Goal: Task Accomplishment & Management: Manage account settings

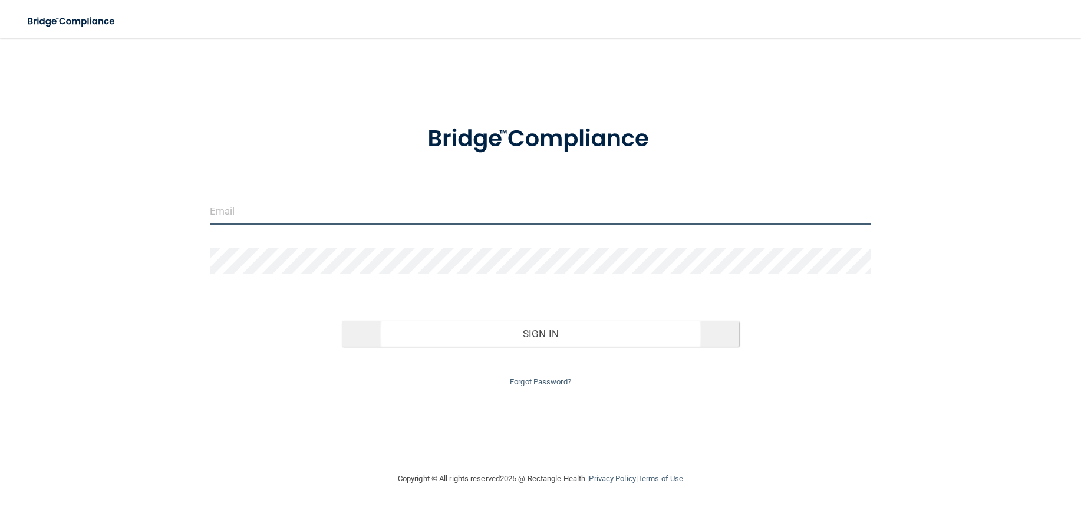
type input "[PERSON_NAME][EMAIL_ADDRESS][DOMAIN_NAME]"
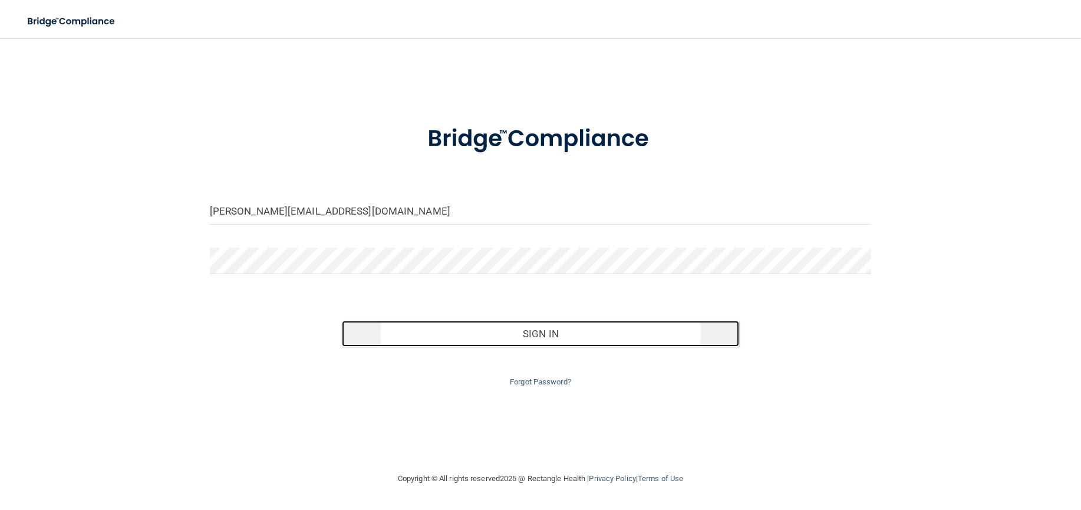
click at [615, 334] on button "Sign In" at bounding box center [540, 334] width 397 height 26
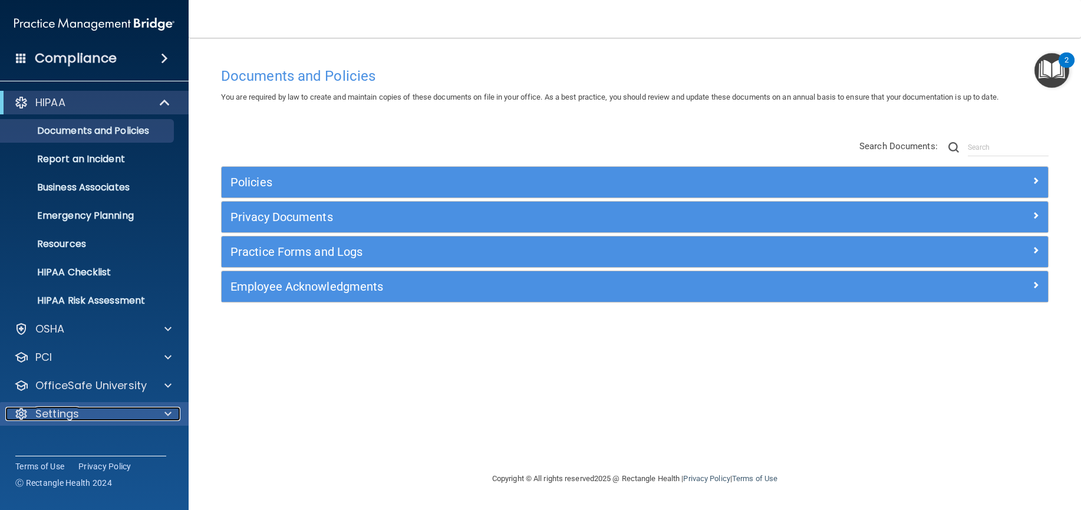
click at [164, 411] on span at bounding box center [167, 414] width 7 height 14
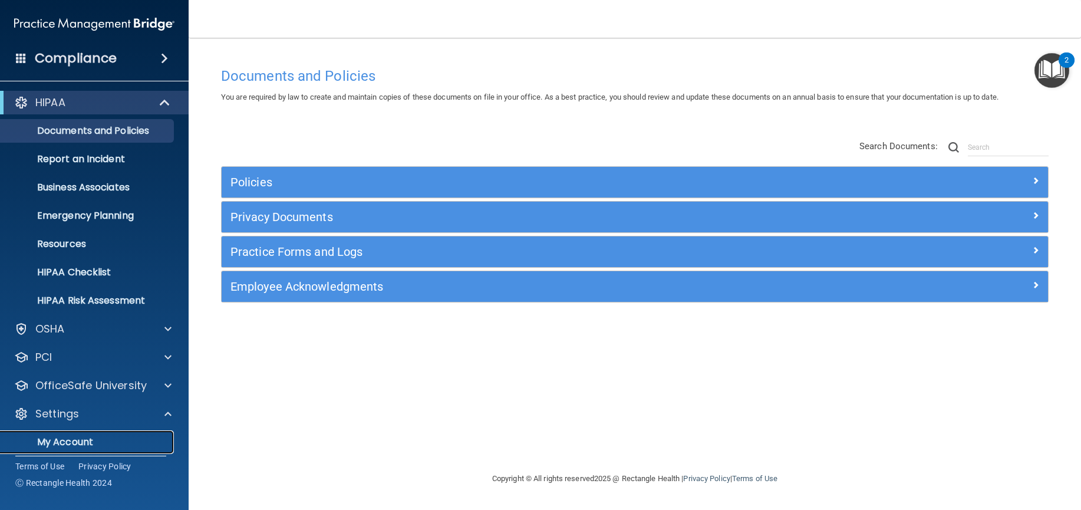
click at [78, 450] on link "My Account" at bounding box center [81, 442] width 186 height 24
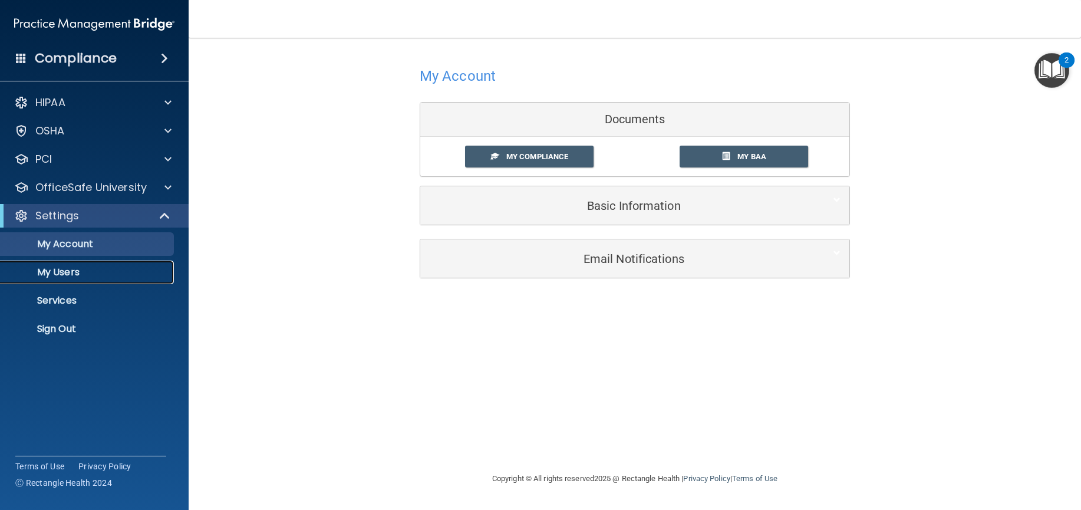
click at [72, 270] on p "My Users" at bounding box center [88, 272] width 161 height 12
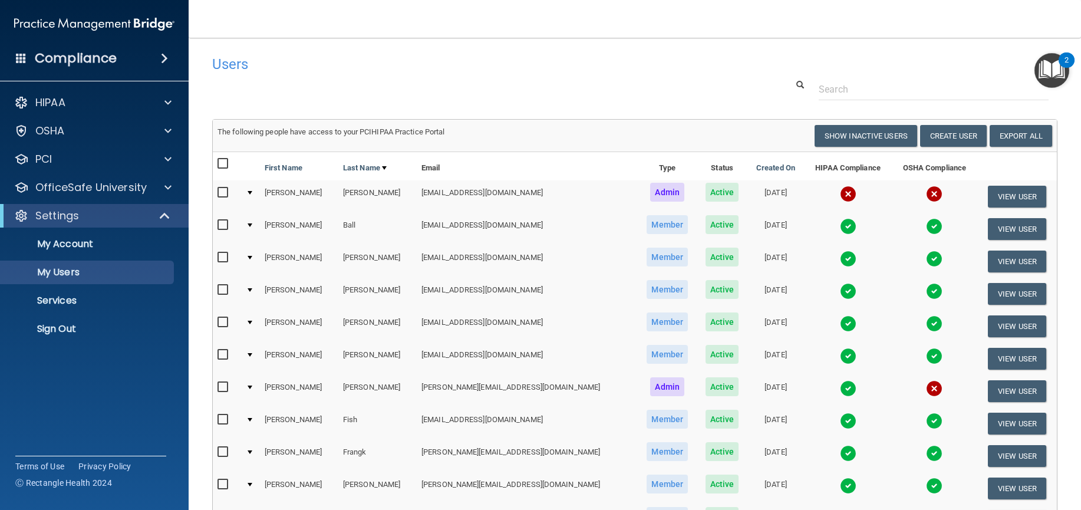
click at [288, 228] on td "[PERSON_NAME]" at bounding box center [299, 229] width 78 height 32
click at [252, 225] on div at bounding box center [250, 225] width 5 height 4
click at [223, 223] on input "checkbox" at bounding box center [224, 224] width 14 height 9
checkbox input "true"
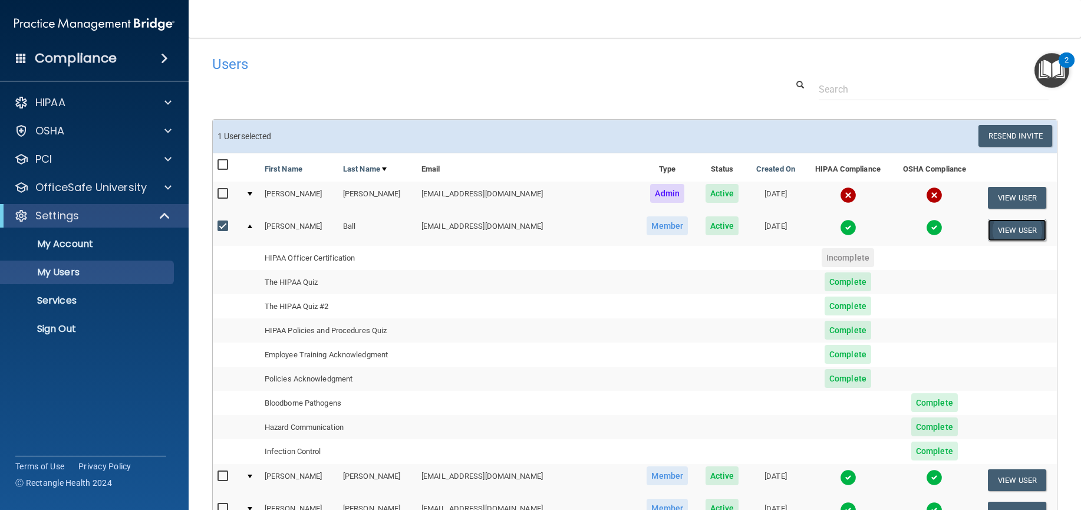
click at [990, 233] on button "View User" at bounding box center [1017, 230] width 58 height 22
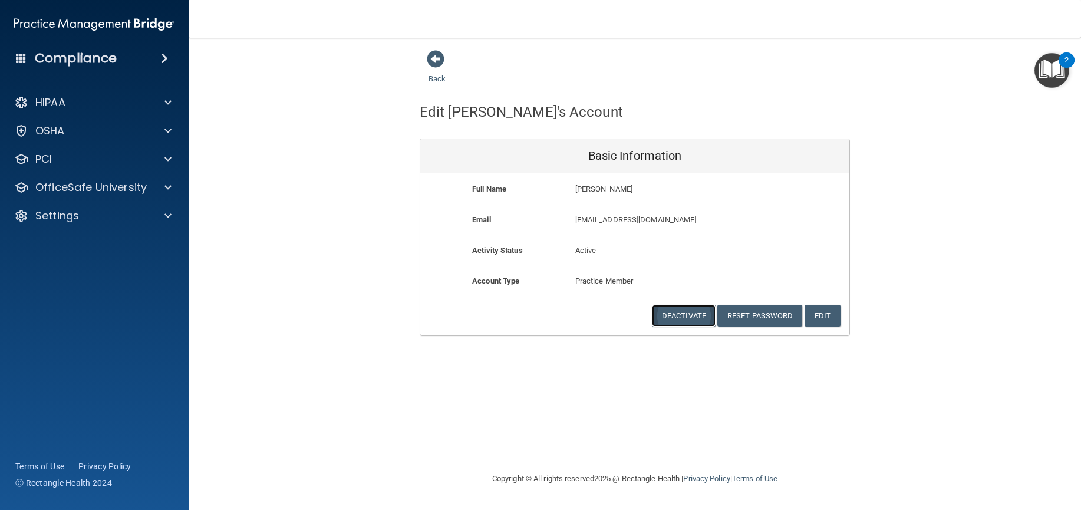
click at [684, 315] on button "Deactivate" at bounding box center [684, 316] width 64 height 22
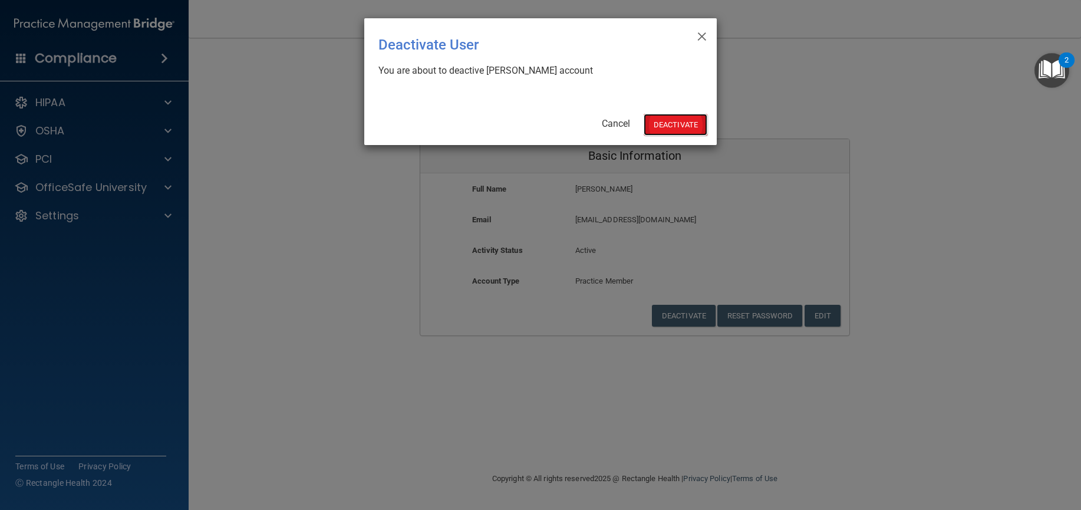
click at [667, 124] on button "Deactivate" at bounding box center [676, 125] width 64 height 22
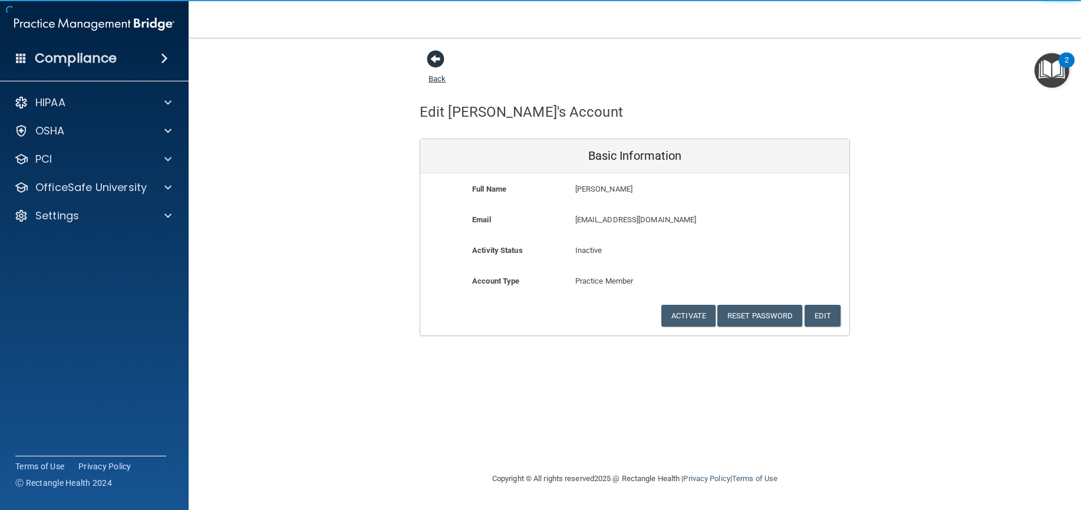
click at [438, 62] on span at bounding box center [436, 59] width 18 height 18
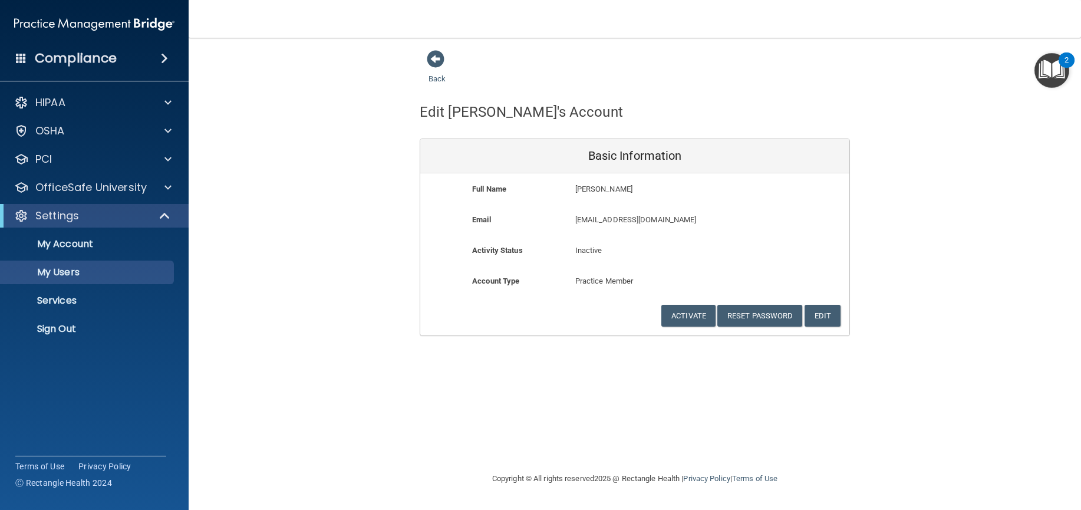
select select "20"
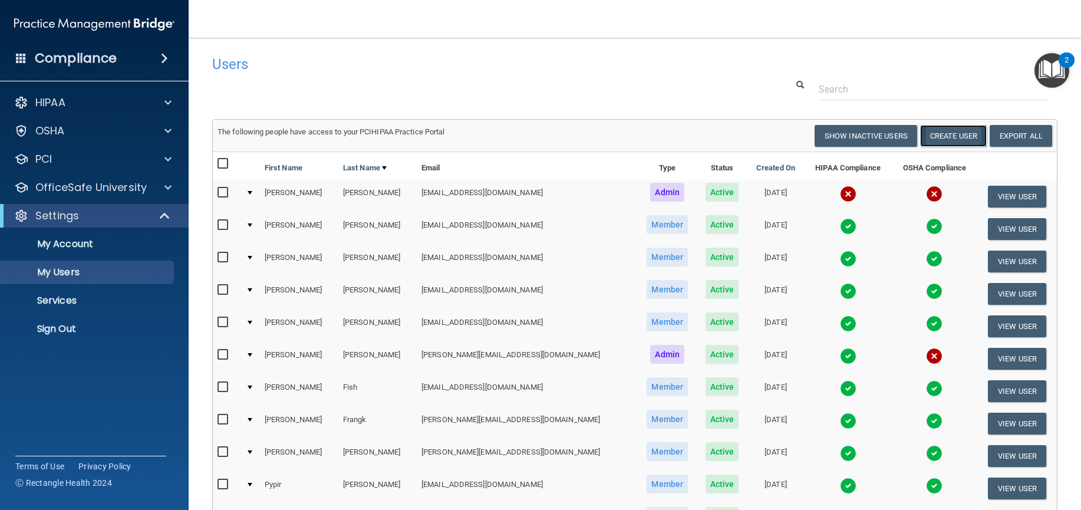
click at [932, 140] on button "Create User" at bounding box center [953, 136] width 67 height 22
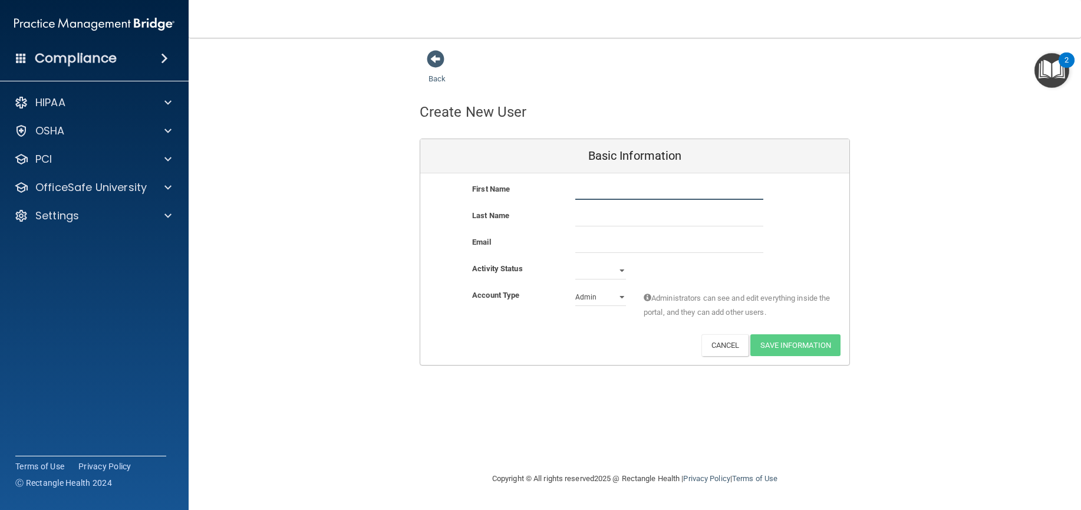
click at [611, 190] on input "text" at bounding box center [669, 191] width 188 height 18
type input "[PERSON_NAME]"
click at [664, 243] on input "email" at bounding box center [669, 244] width 188 height 18
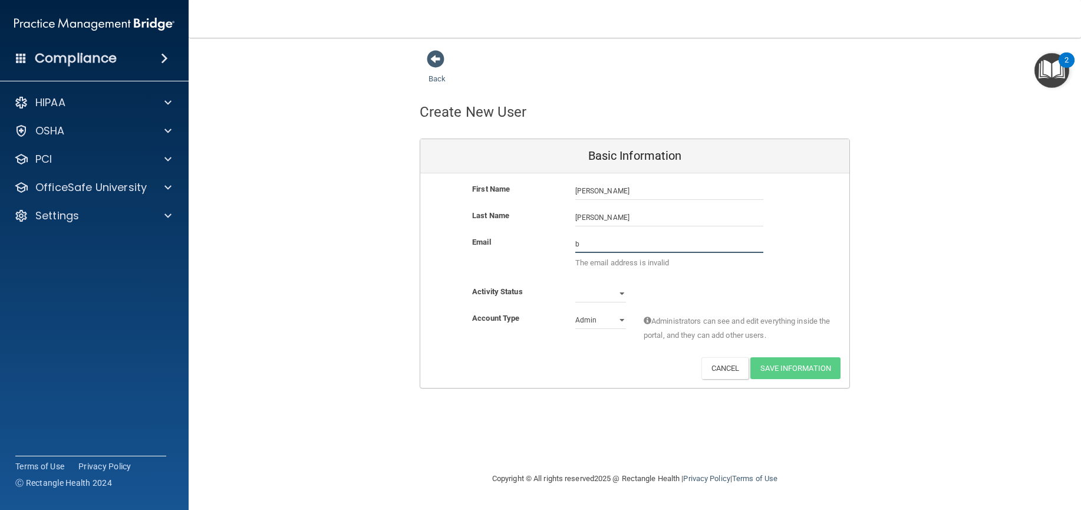
paste input "[EMAIL_ADDRESS][DOMAIN_NAME]"
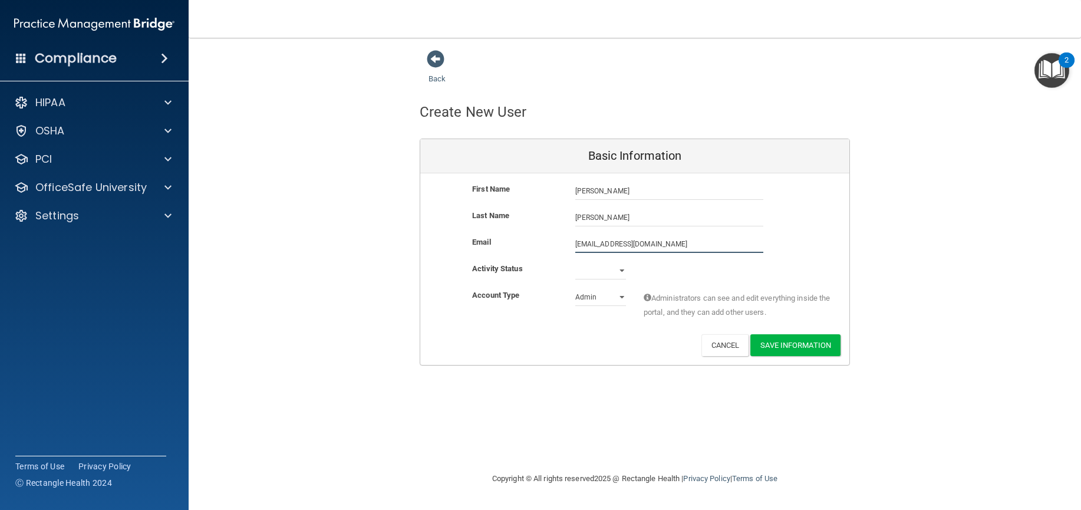
type input "[EMAIL_ADDRESS][DOMAIN_NAME]"
click at [621, 271] on select "Active Inactive" at bounding box center [600, 273] width 51 height 18
select select "active"
click at [575, 262] on select "Active Inactive" at bounding box center [600, 271] width 51 height 18
click at [595, 301] on select "Admin Member" at bounding box center [600, 297] width 51 height 18
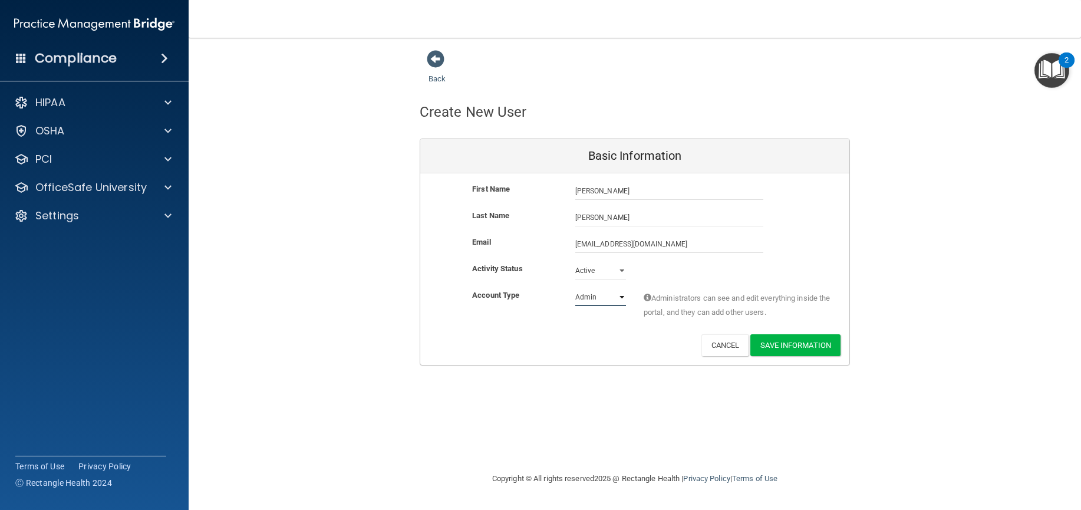
select select "practice_member"
click at [575, 288] on select "Admin Member" at bounding box center [600, 297] width 51 height 18
click at [807, 341] on button "Save Information" at bounding box center [795, 345] width 90 height 22
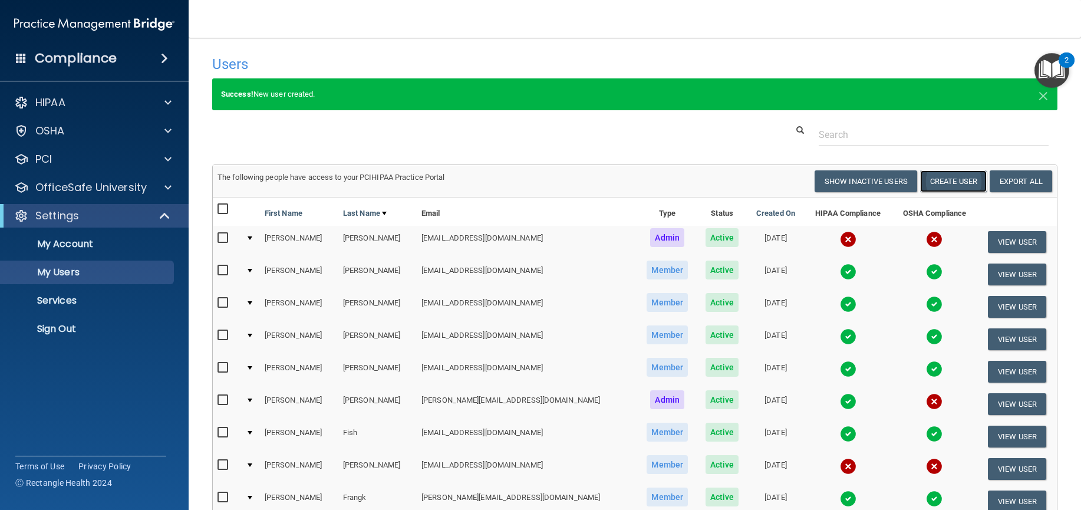
click at [944, 182] on button "Create User" at bounding box center [953, 181] width 67 height 22
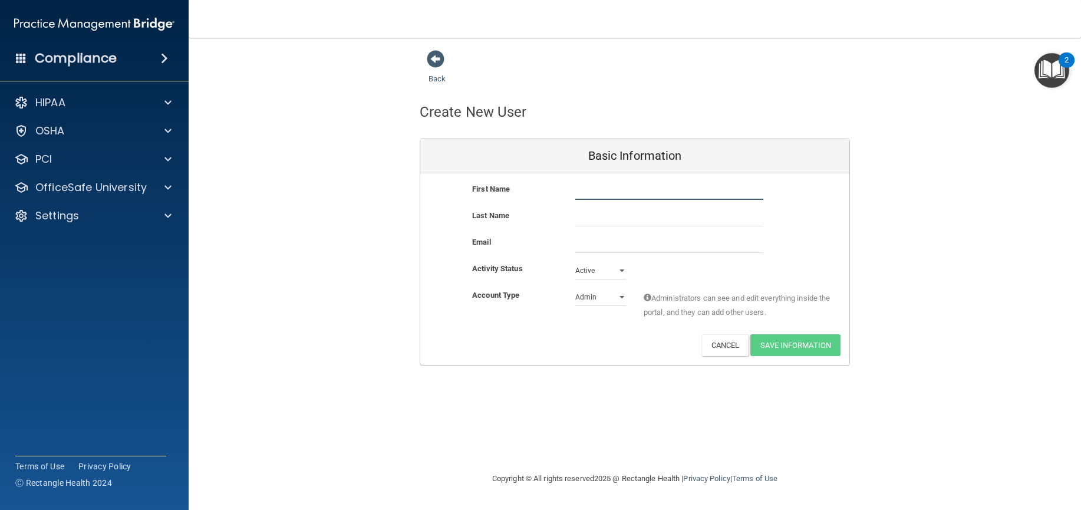
click at [624, 191] on input "text" at bounding box center [669, 191] width 188 height 18
type input "[GEOGRAPHIC_DATA]"
type input "[PERSON_NAME]"
click at [627, 245] on input "email" at bounding box center [669, 244] width 188 height 18
paste input "[EMAIL_ADDRESS][DOMAIN_NAME]"
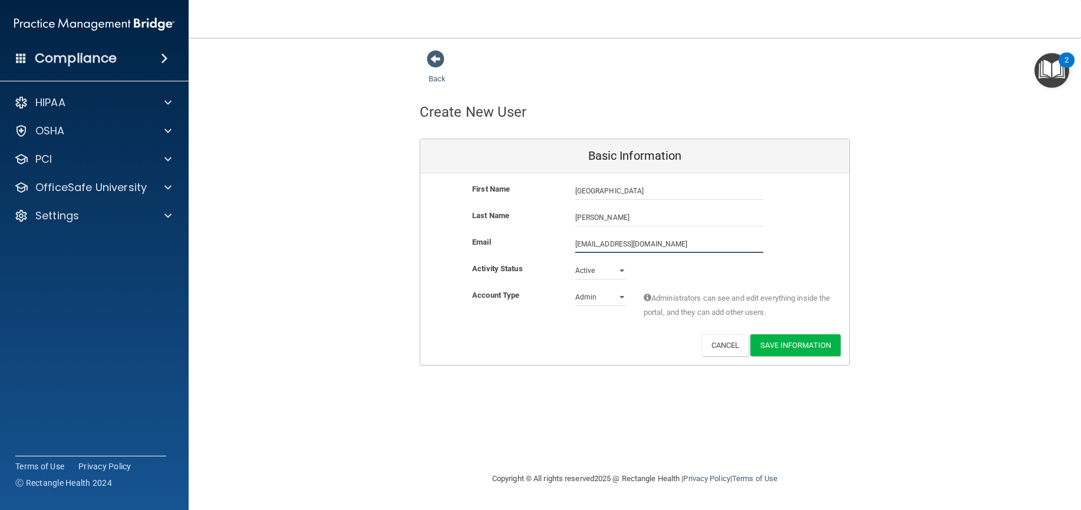
type input "[EMAIL_ADDRESS][DOMAIN_NAME]"
click at [605, 297] on select "Admin Member" at bounding box center [600, 297] width 51 height 18
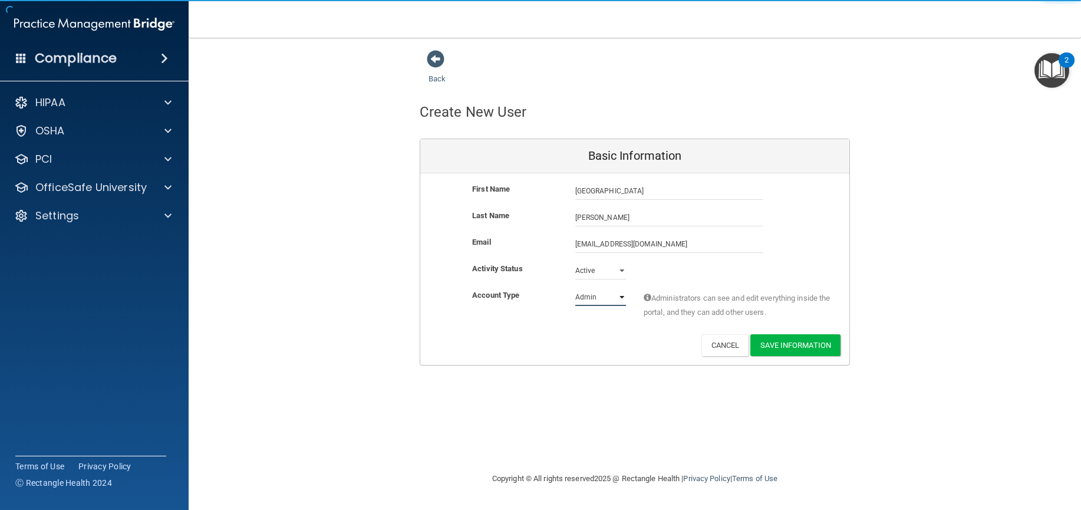
select select "practice_member"
click at [575, 288] on select "Admin Member" at bounding box center [600, 297] width 51 height 18
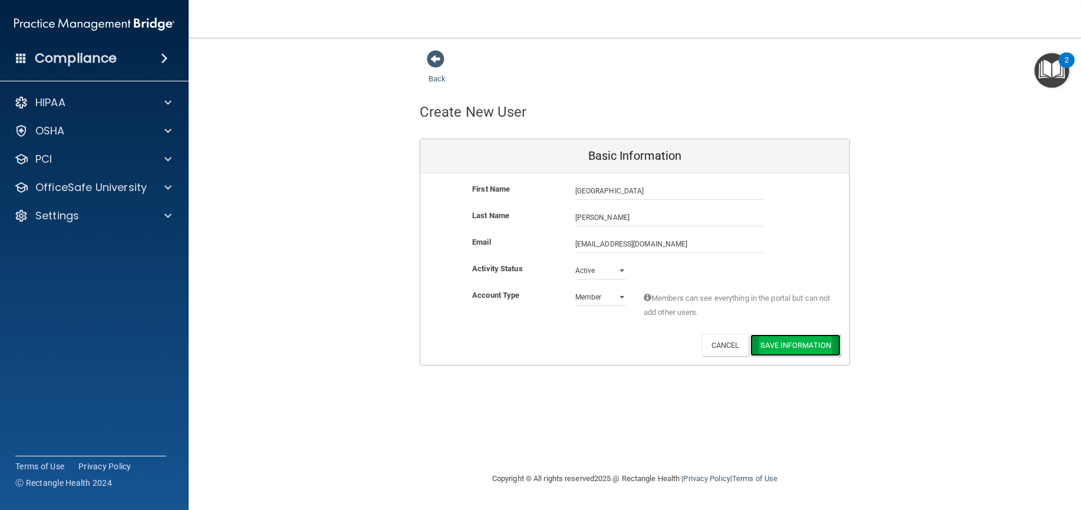
click at [779, 347] on button "Save Information" at bounding box center [795, 345] width 90 height 22
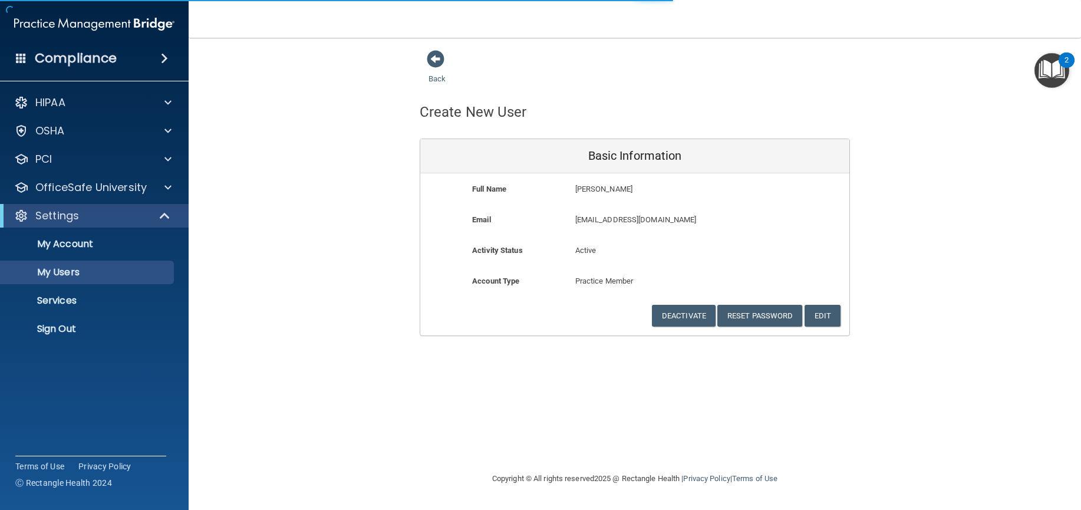
select select "20"
